Goal: Task Accomplishment & Management: Manage account settings

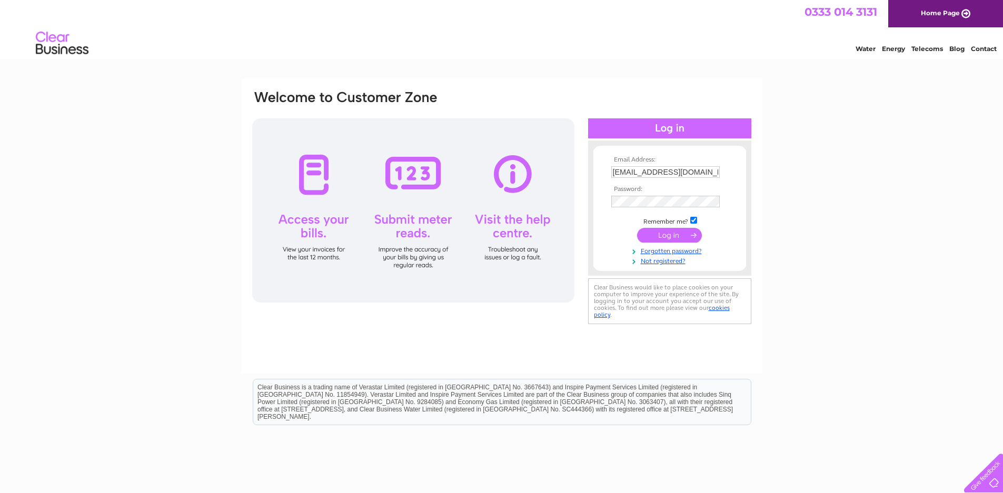
click at [666, 234] on input "submit" at bounding box center [669, 235] width 65 height 15
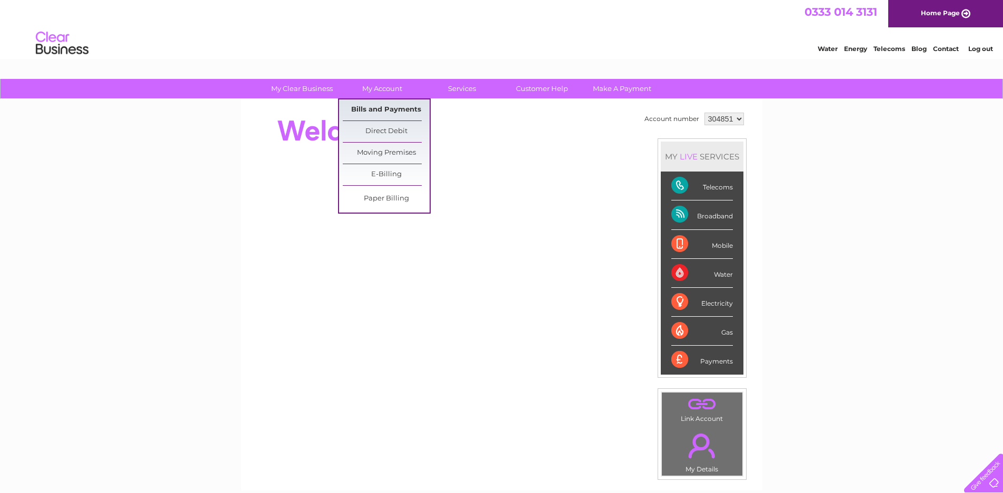
click at [399, 104] on link "Bills and Payments" at bounding box center [386, 110] width 87 height 21
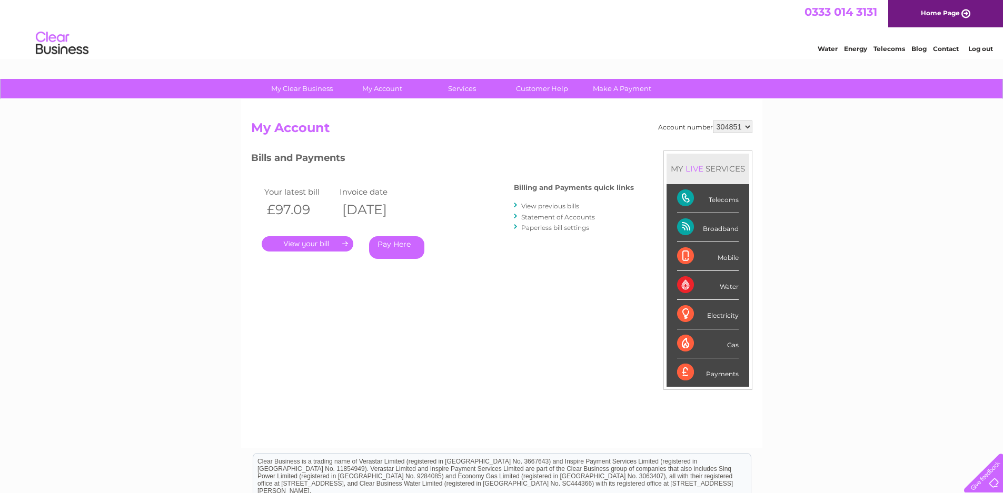
click at [305, 242] on link "." at bounding box center [308, 243] width 92 height 15
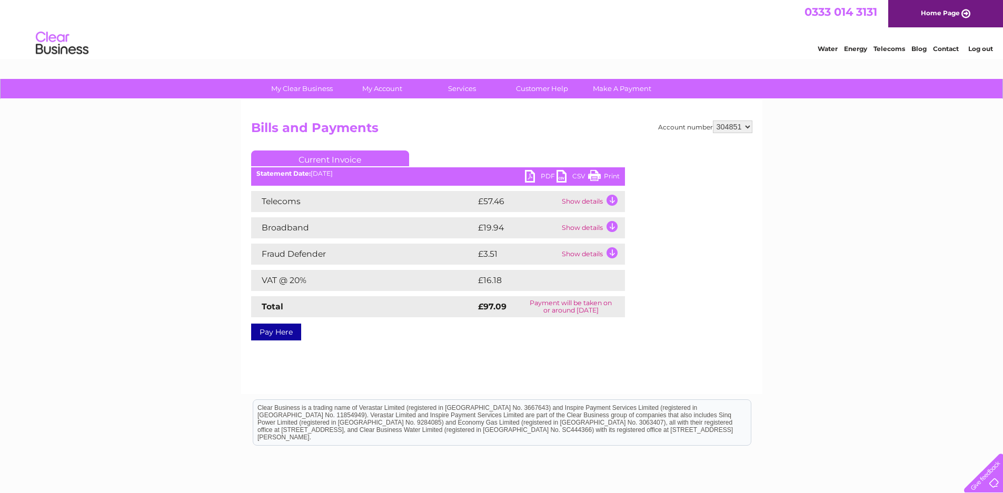
click at [544, 174] on link "PDF" at bounding box center [541, 177] width 32 height 15
